Goal: Task Accomplishment & Management: Manage account settings

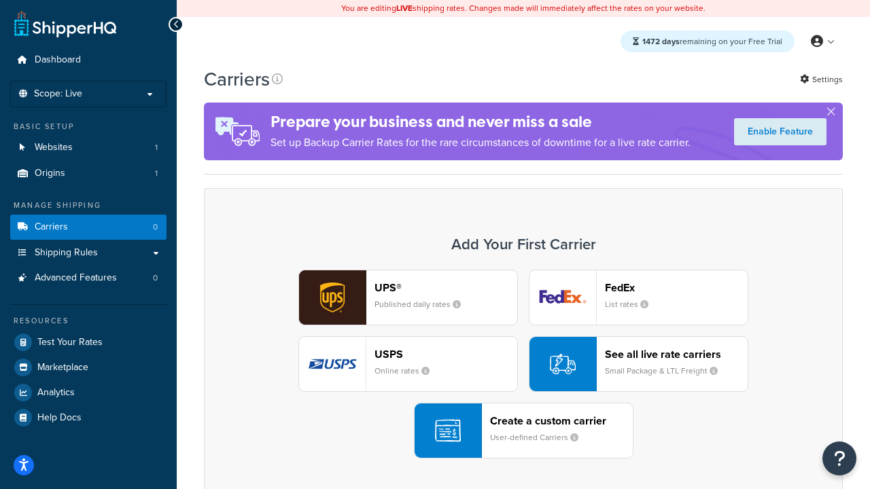
click at [523, 365] on div "UPS® Published daily rates FedEx List rates USPS Online rates See all live rate…" at bounding box center [523, 364] width 610 height 189
click at [676, 288] on header "FedEx" at bounding box center [676, 287] width 143 height 13
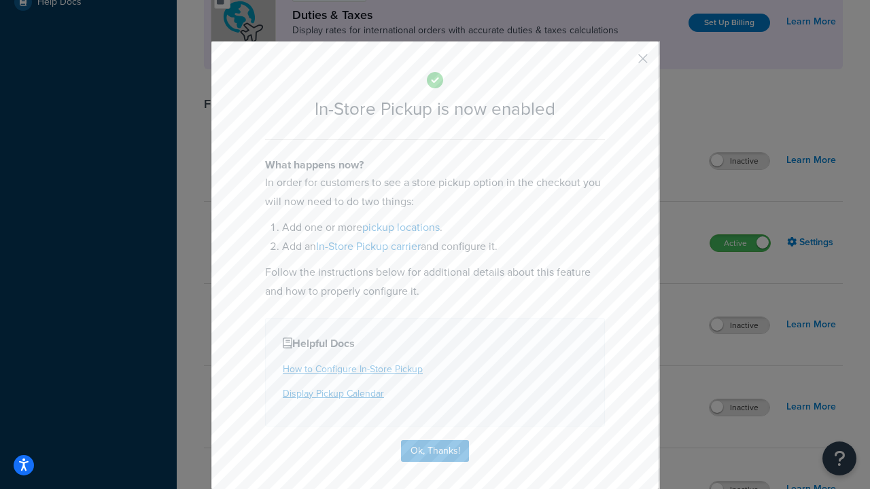
click at [622, 63] on button "button" at bounding box center [622, 63] width 3 height 3
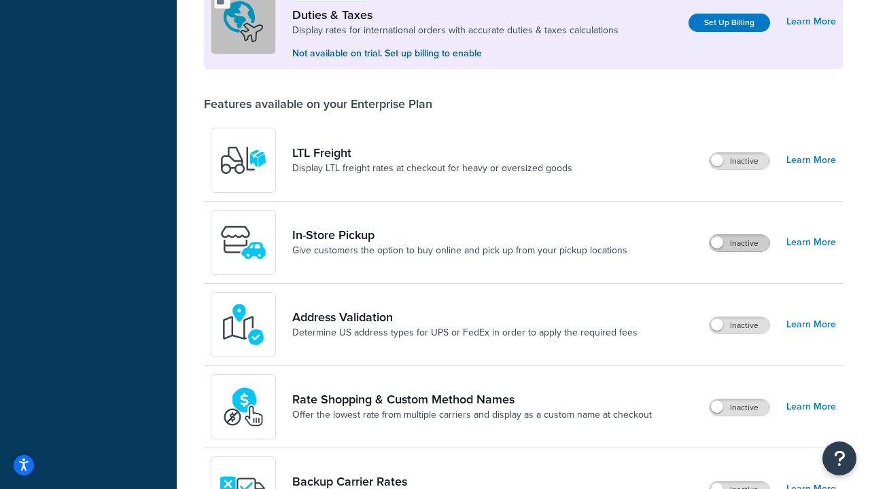
scroll to position [416, 0]
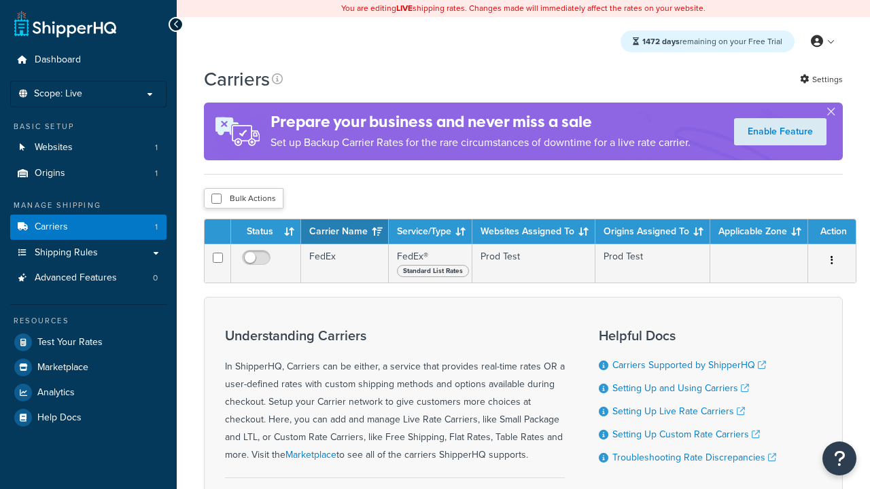
click at [216, 200] on input "checkbox" at bounding box center [216, 199] width 10 height 10
checkbox input "true"
click at [0, 0] on button "Delete" at bounding box center [0, 0] width 0 height 0
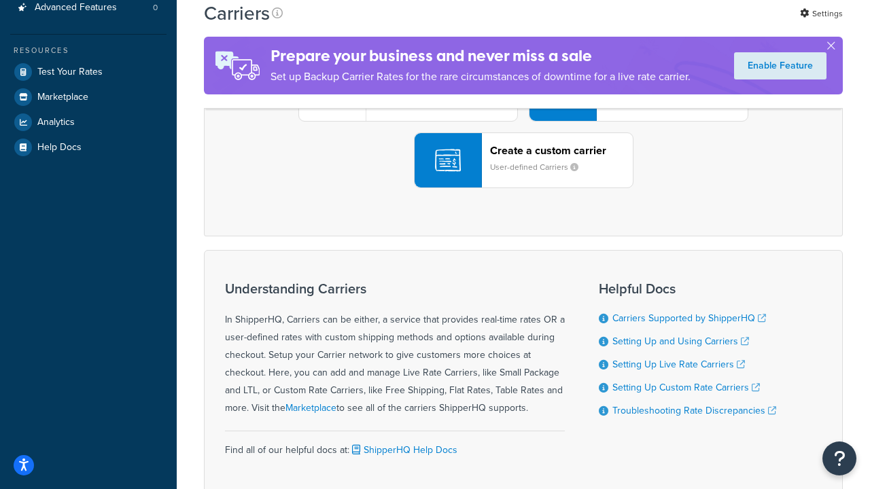
click at [523, 188] on div "UPS® Published daily rates FedEx List rates USPS Online rates See all live rate…" at bounding box center [523, 93] width 610 height 189
click at [676, 24] on header "FedEx" at bounding box center [676, 17] width 143 height 13
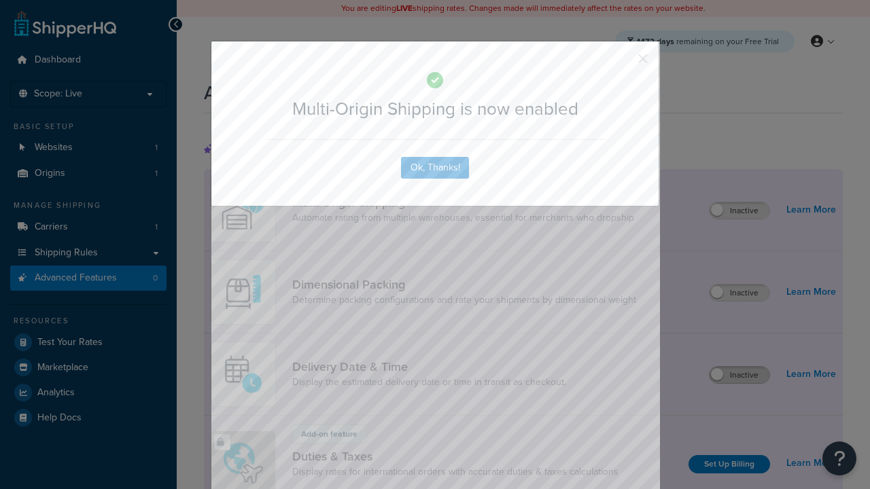
click at [622, 63] on button "button" at bounding box center [622, 63] width 3 height 3
click at [740, 376] on label "Inactive" at bounding box center [739, 375] width 60 height 16
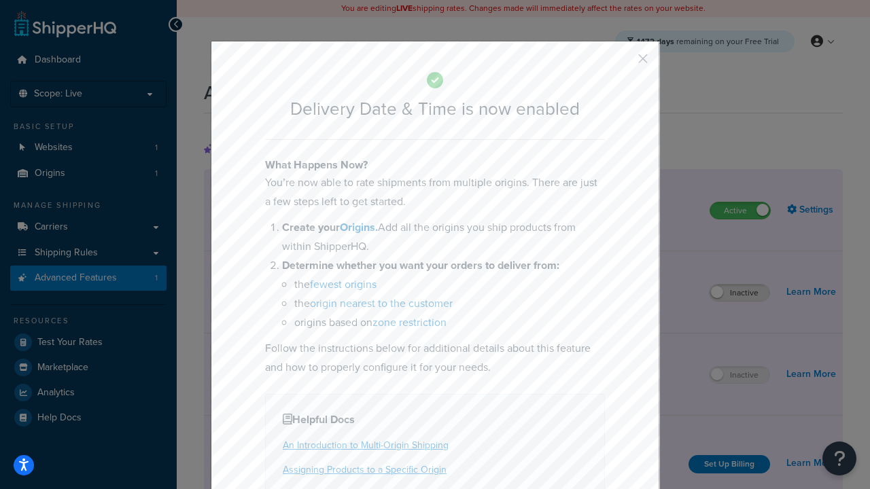
click at [622, 63] on button "button" at bounding box center [622, 63] width 3 height 3
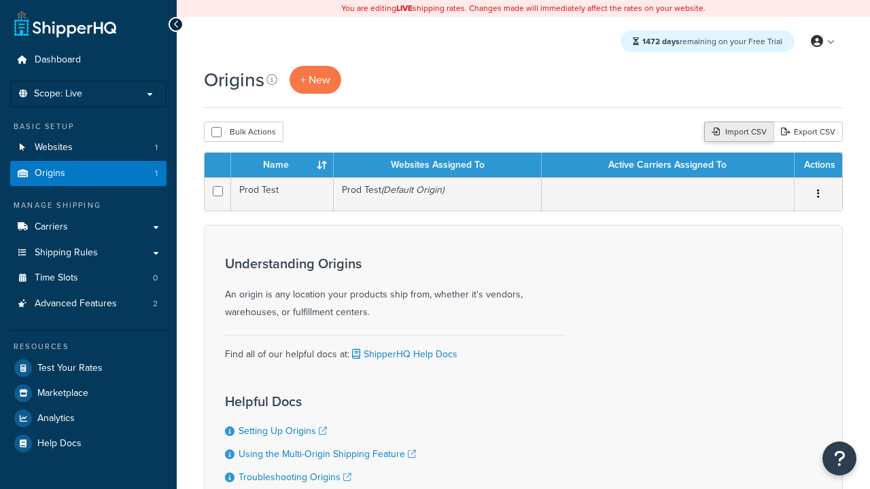
click at [737, 133] on div "Import CSV" at bounding box center [738, 132] width 69 height 20
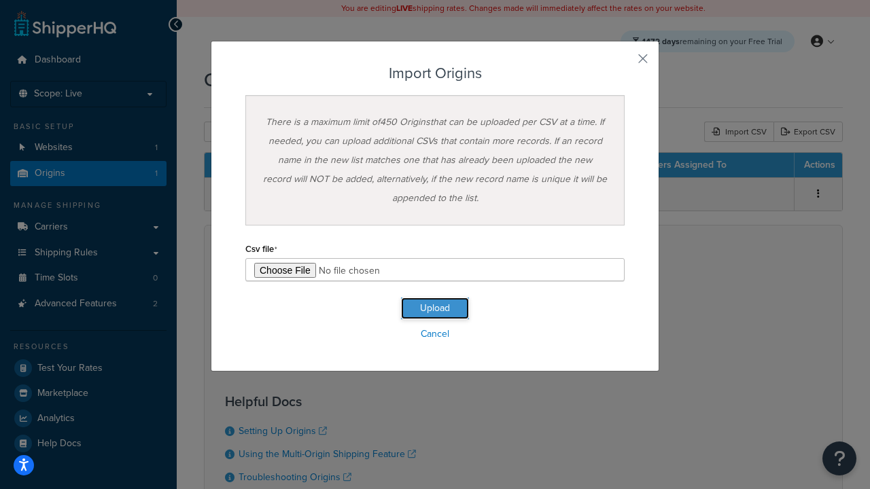
click at [435, 308] on button "Upload" at bounding box center [435, 309] width 68 height 22
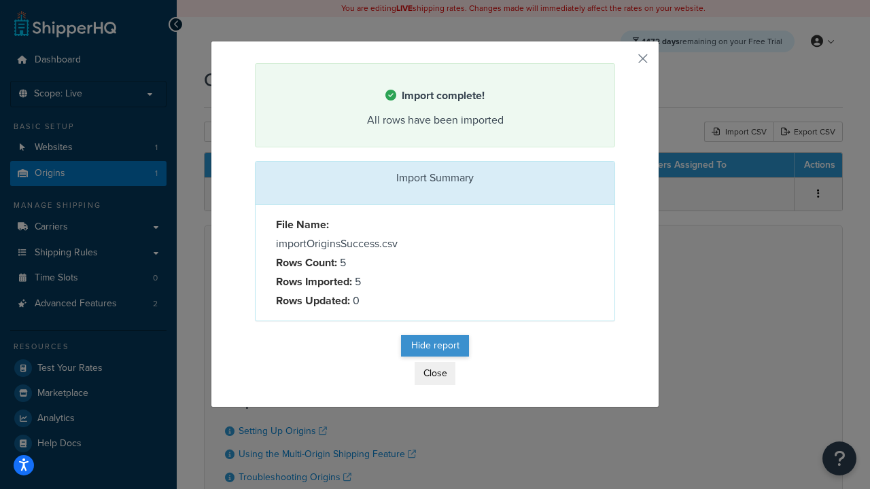
click at [435, 348] on button "Hide report" at bounding box center [435, 346] width 68 height 22
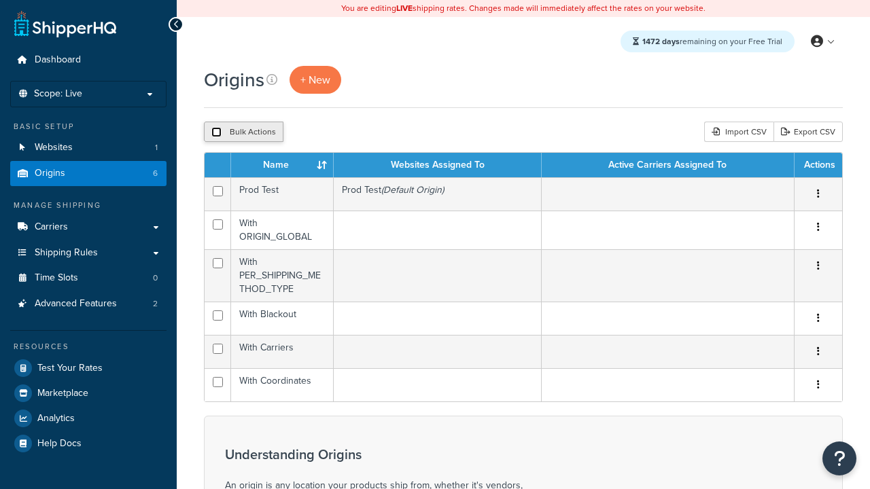
click at [216, 133] on input "checkbox" at bounding box center [216, 132] width 10 height 10
checkbox input "true"
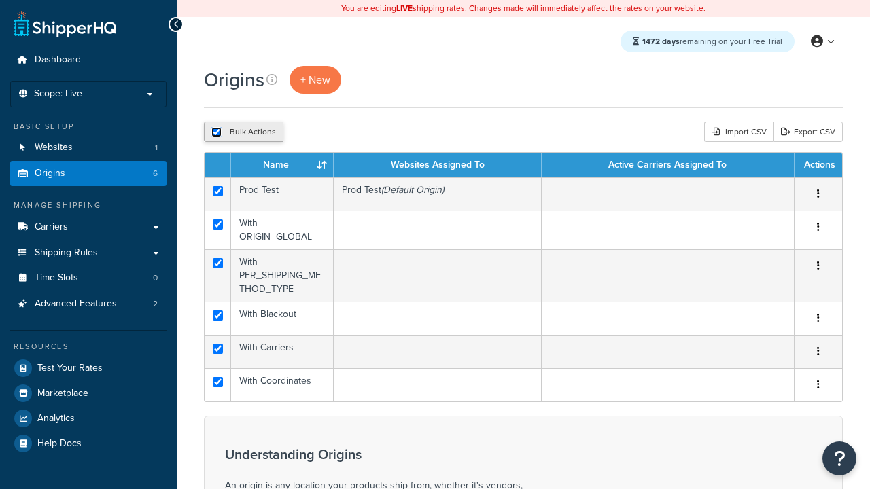
checkbox input "true"
click at [309, 133] on button "Duplicate" at bounding box center [311, 132] width 57 height 20
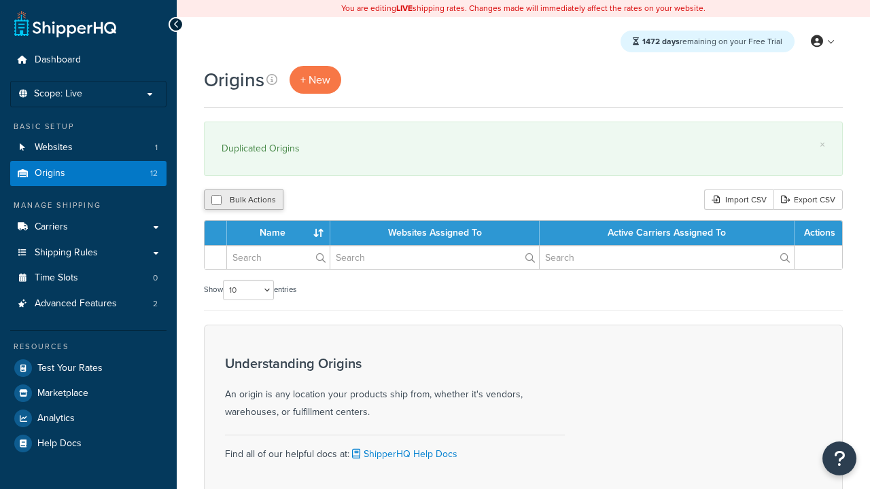
click at [216, 201] on input "checkbox" at bounding box center [216, 200] width 10 height 10
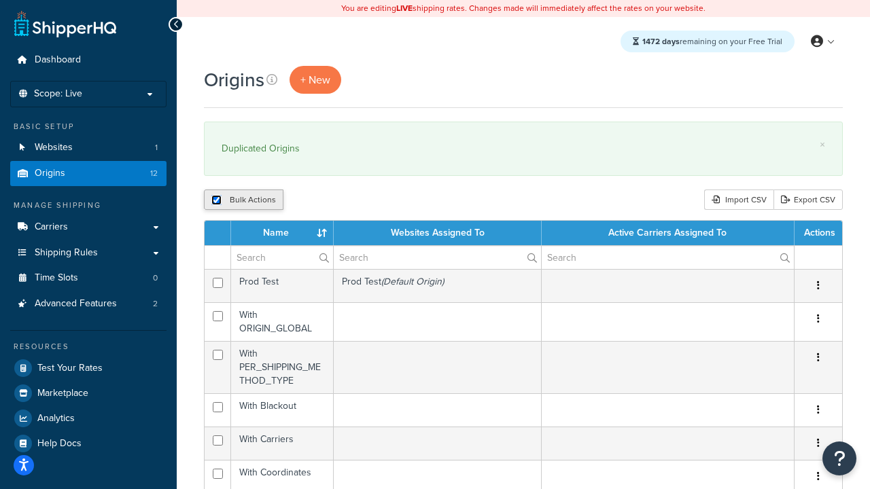
click at [216, 201] on input "checkbox" at bounding box center [216, 200] width 10 height 10
checkbox input "false"
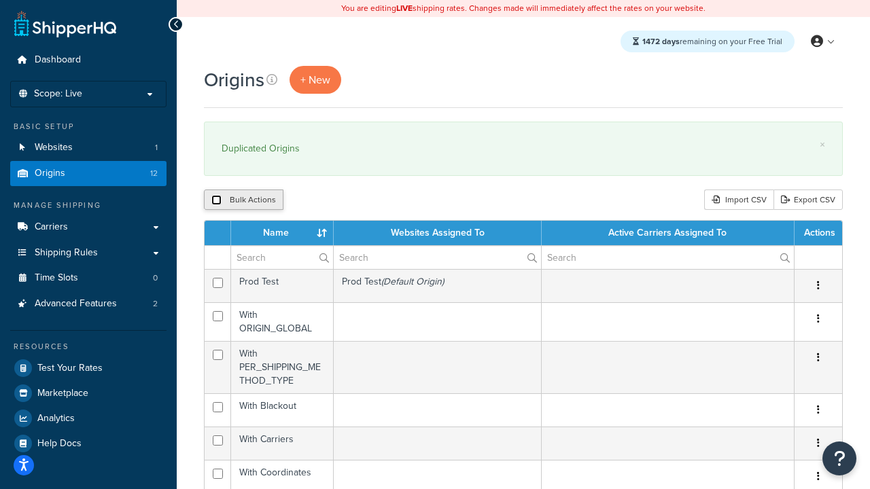
checkbox input "false"
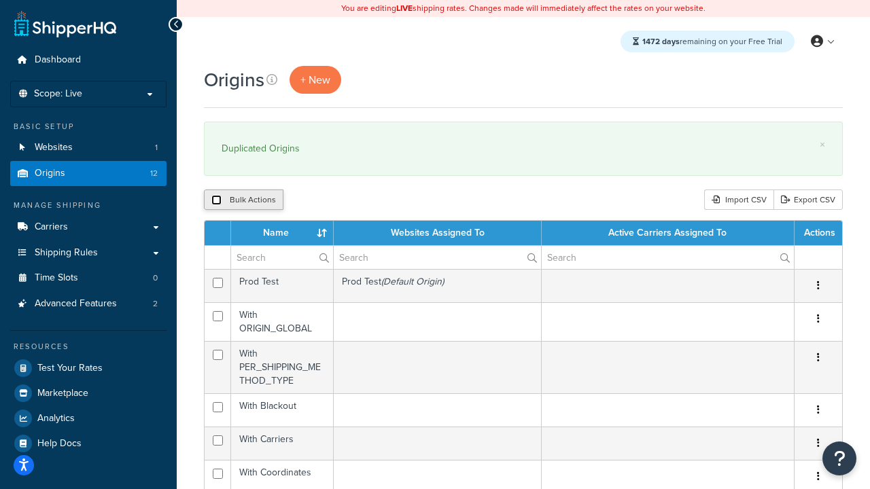
checkbox input "false"
click at [216, 201] on input "checkbox" at bounding box center [216, 200] width 10 height 10
checkbox input "true"
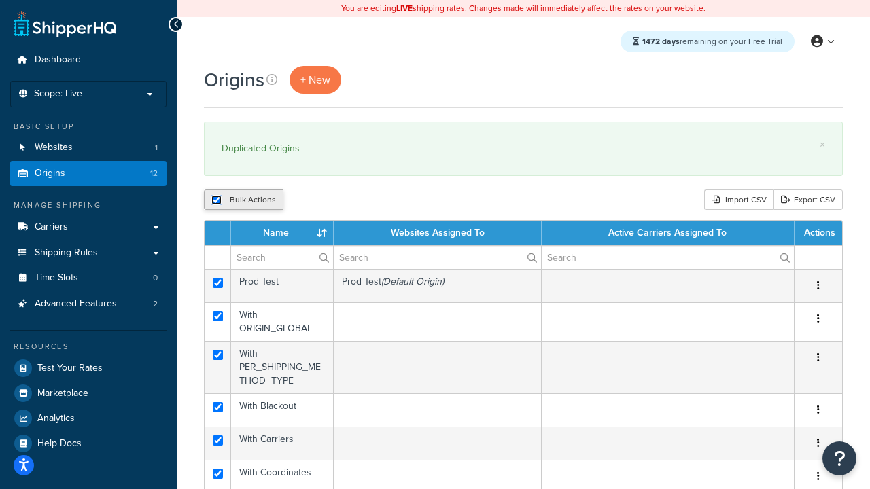
checkbox input "true"
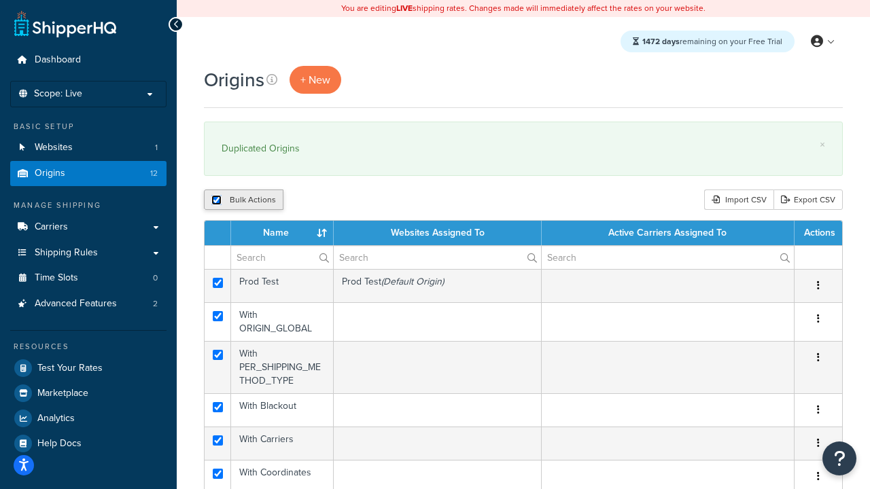
checkbox input "true"
click at [361, 201] on button "Delete" at bounding box center [362, 200] width 47 height 20
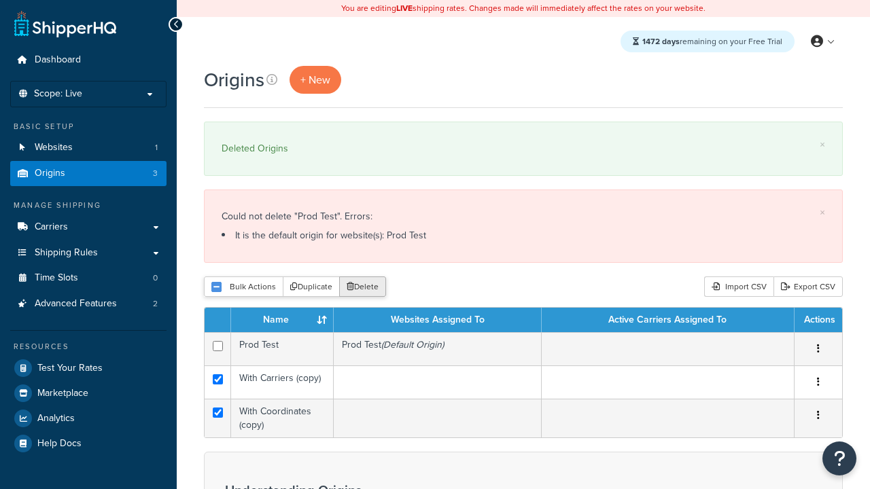
click at [361, 288] on button "Delete" at bounding box center [362, 286] width 47 height 20
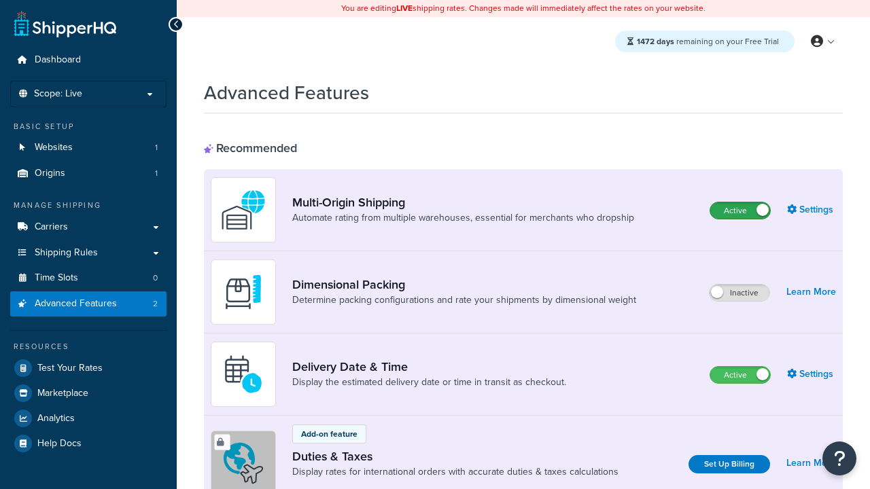
click at [740, 211] on label "Active" at bounding box center [740, 210] width 60 height 16
click at [740, 376] on label "Active" at bounding box center [740, 375] width 60 height 16
